Goal: Find contact information: Find contact information

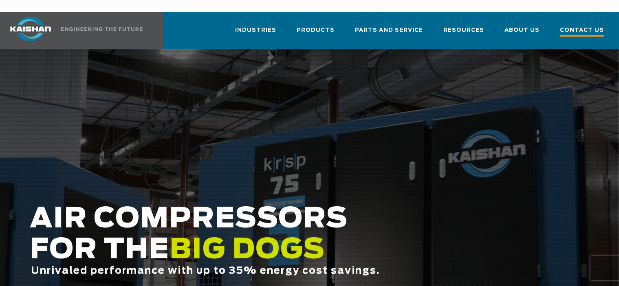
click at [586, 26] on span "Contact Us" at bounding box center [582, 31] width 44 height 11
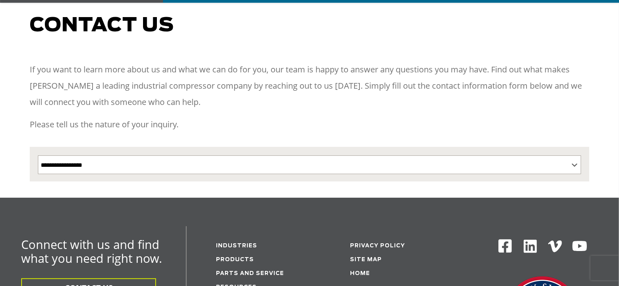
scroll to position [129, 0]
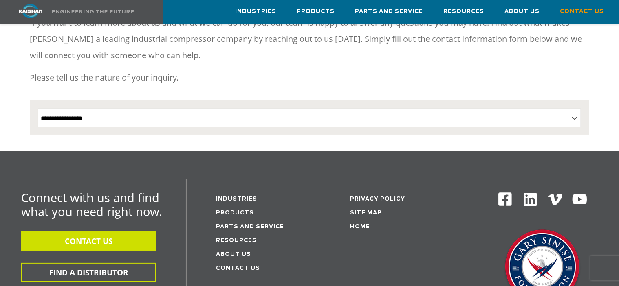
click at [92, 232] on button "CONTACT US" at bounding box center [88, 241] width 135 height 19
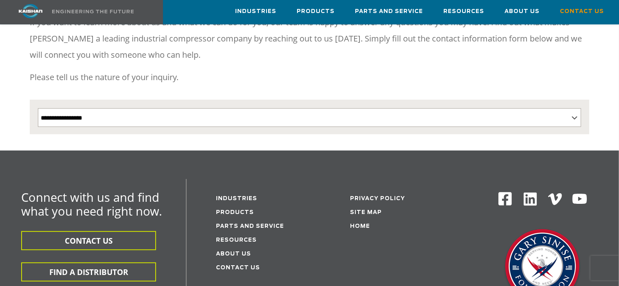
scroll to position [129, 0]
click at [38, 109] on select "**********" at bounding box center [309, 118] width 543 height 19
drag, startPoint x: 572, startPoint y: 105, endPoint x: 226, endPoint y: 278, distance: 386.8
click at [224, 279] on div "Connect with us and find what you need right now. CONTACT US FIND A DISTRIBUTOR…" at bounding box center [309, 272] width 619 height 184
click at [306, 258] on div "Industries Products Parts and service Resources About Us Contact Us" at bounding box center [258, 234] width 142 height 108
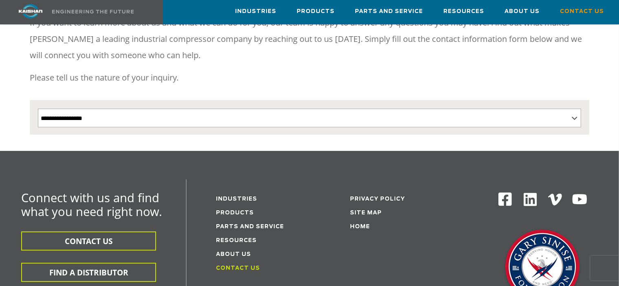
click at [235, 266] on link "Contact Us" at bounding box center [238, 268] width 44 height 5
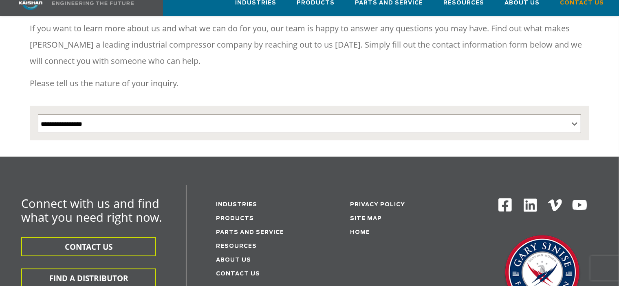
scroll to position [129, 0]
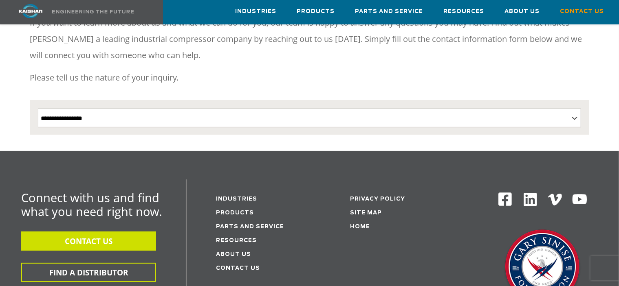
click at [95, 232] on button "CONTACT US" at bounding box center [88, 241] width 135 height 19
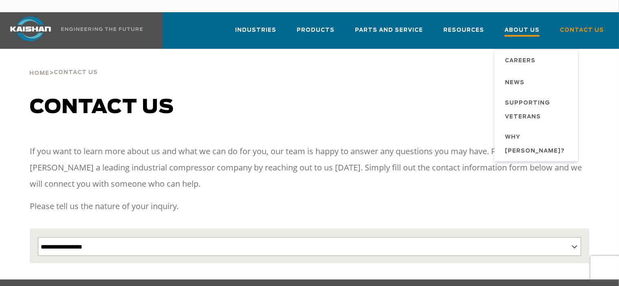
click at [525, 26] on span "About Us" at bounding box center [521, 31] width 35 height 11
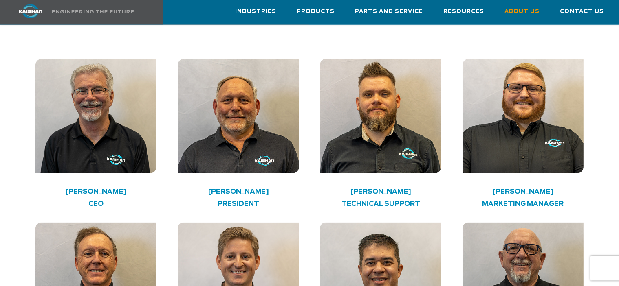
scroll to position [1204, 0]
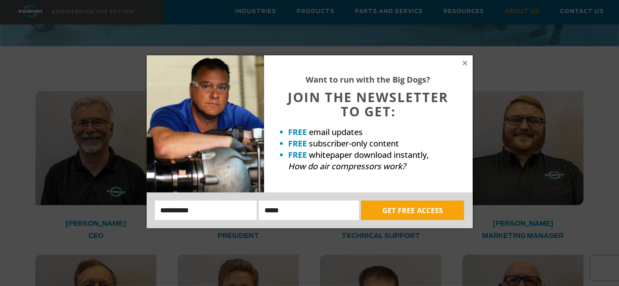
drag, startPoint x: 465, startPoint y: 63, endPoint x: 460, endPoint y: 66, distance: 6.0
click at [465, 63] on icon at bounding box center [464, 62] width 7 height 7
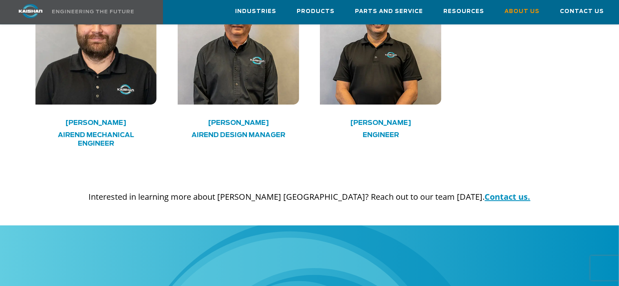
scroll to position [2408, 0]
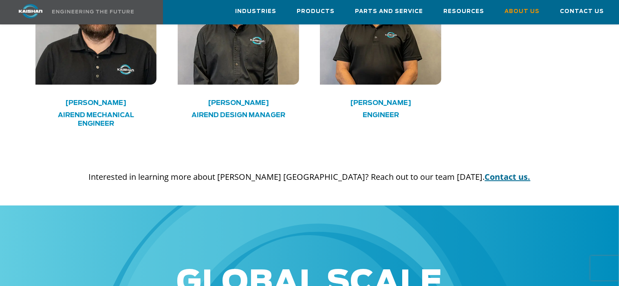
click at [485, 171] on link "Contact us." at bounding box center [508, 176] width 46 height 11
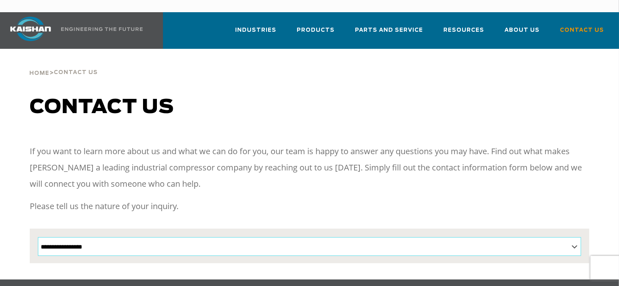
click at [38, 237] on select "**********" at bounding box center [309, 246] width 543 height 19
select select "**********"
click option "**********" at bounding box center [0, 0] width 0 height 0
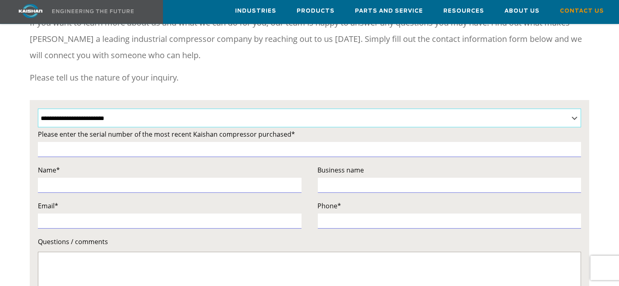
scroll to position [129, 0]
